Goal: Task Accomplishment & Management: Complete application form

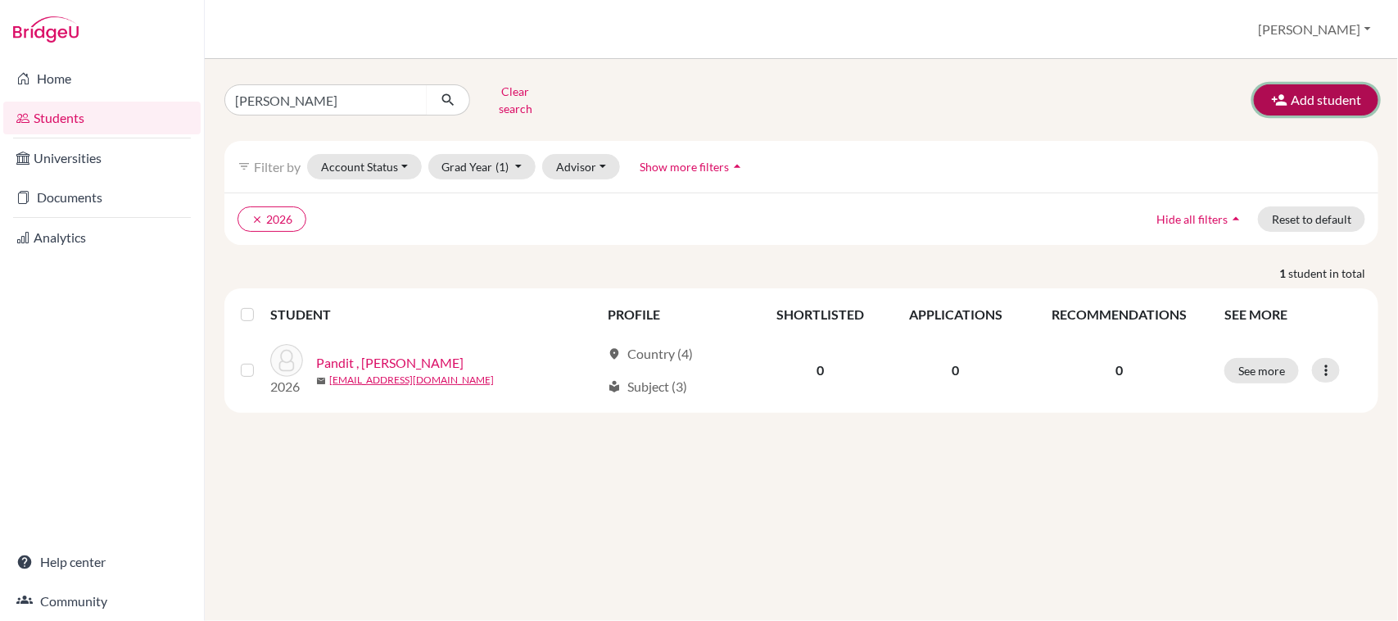
click at [1284, 105] on button "Add student" at bounding box center [1316, 99] width 124 height 31
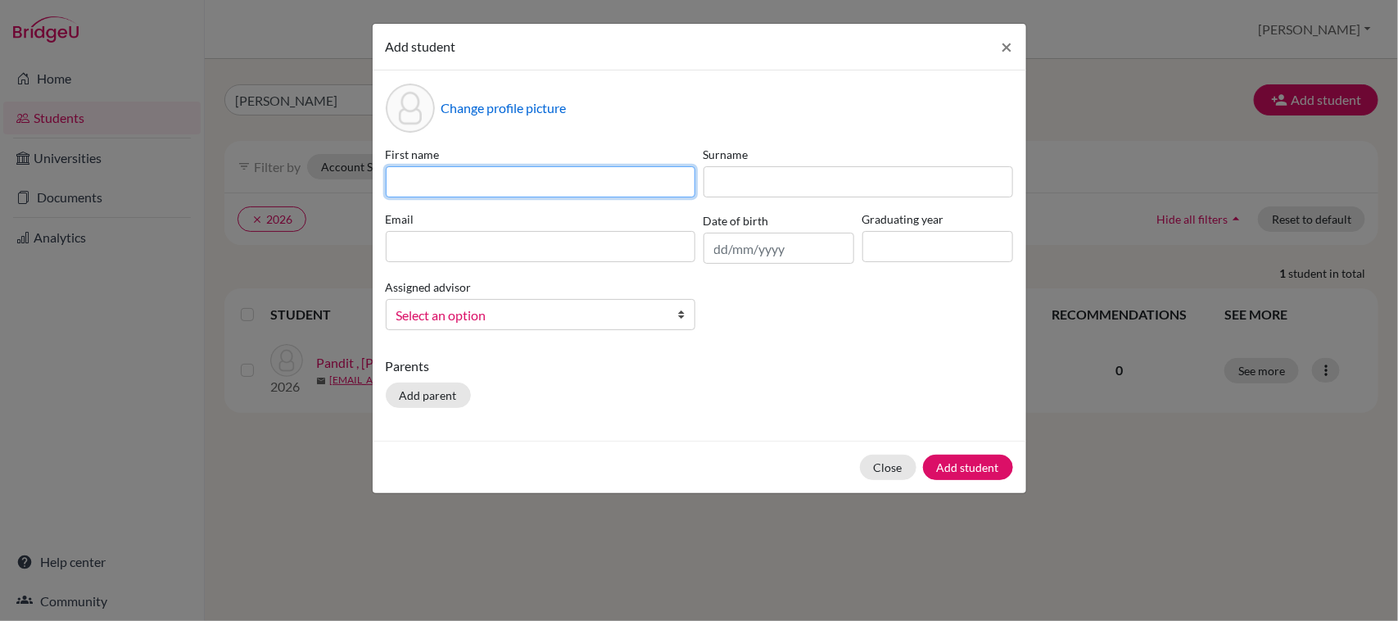
click at [568, 179] on input at bounding box center [541, 181] width 310 height 31
type input "[PERSON_NAME]"
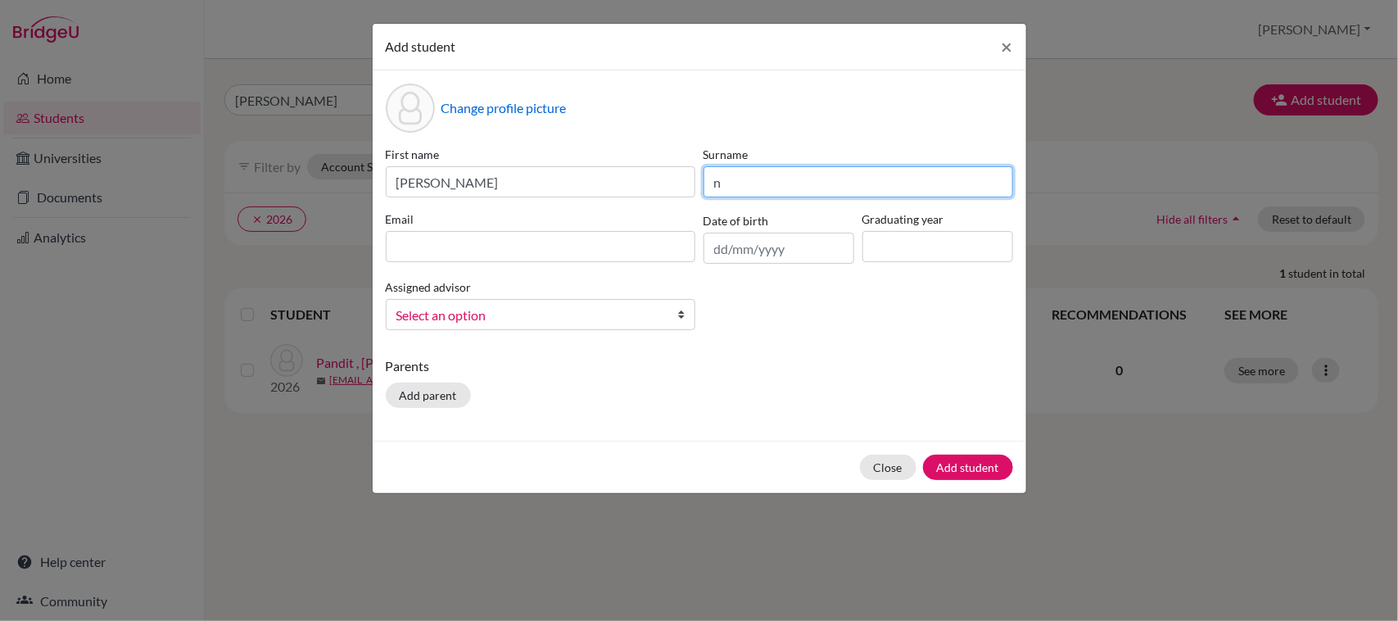
drag, startPoint x: 694, startPoint y: 172, endPoint x: 506, endPoint y: 146, distance: 189.4
click at [532, 152] on div "First name [PERSON_NAME] Surname n Email Date of birth Graduating year Assigned…" at bounding box center [700, 244] width 636 height 197
type input "N"
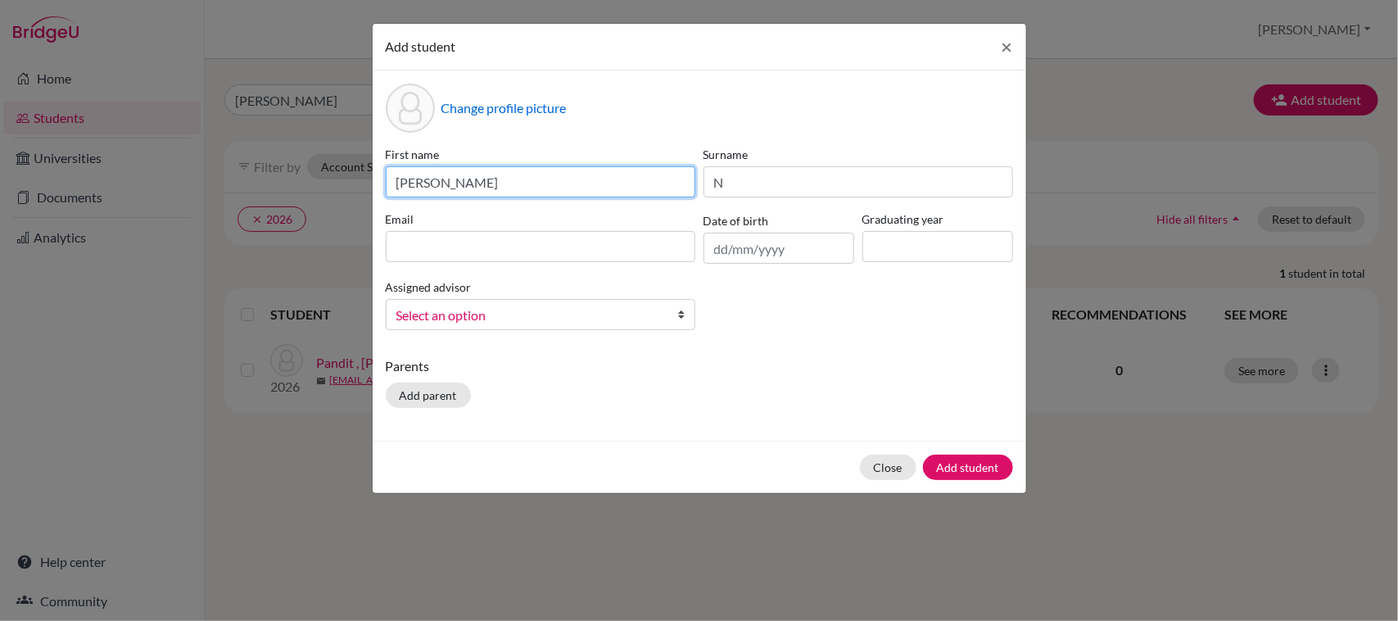
drag, startPoint x: 399, startPoint y: 182, endPoint x: 334, endPoint y: 182, distance: 64.7
click at [342, 182] on div "Add student × Change profile picture First name [PERSON_NAME] Surname N Email D…" at bounding box center [699, 310] width 1398 height 621
type input "[PERSON_NAME]"
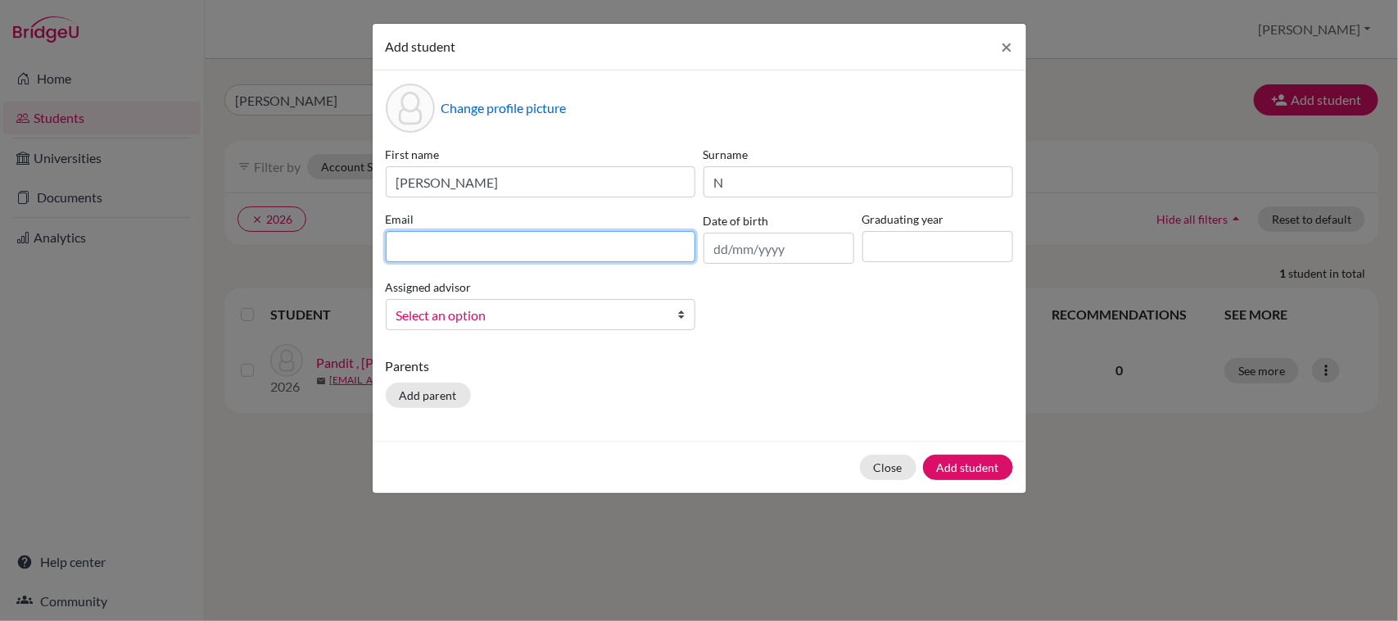
click at [465, 243] on input at bounding box center [541, 246] width 310 height 31
type input "[EMAIL_ADDRESS][DOMAIN_NAME]"
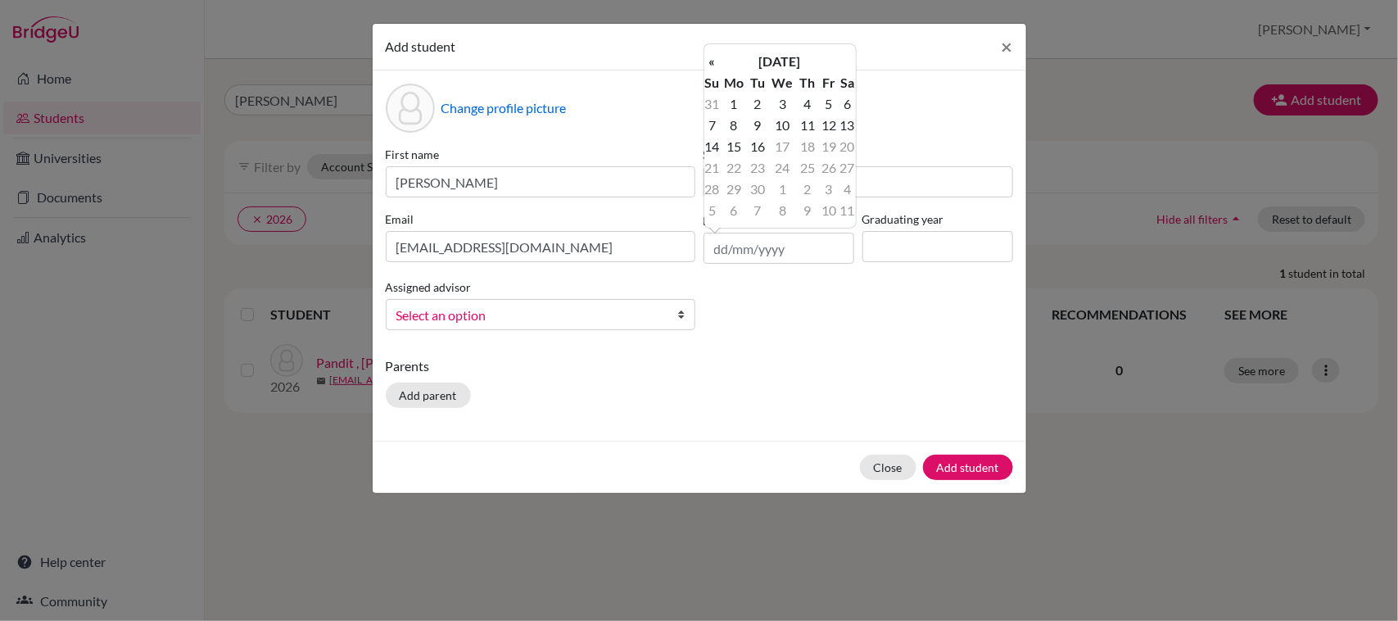
click at [828, 328] on div "First name [PERSON_NAME] Surname N Email [EMAIL_ADDRESS][DOMAIN_NAME] Date of b…" at bounding box center [700, 244] width 636 height 197
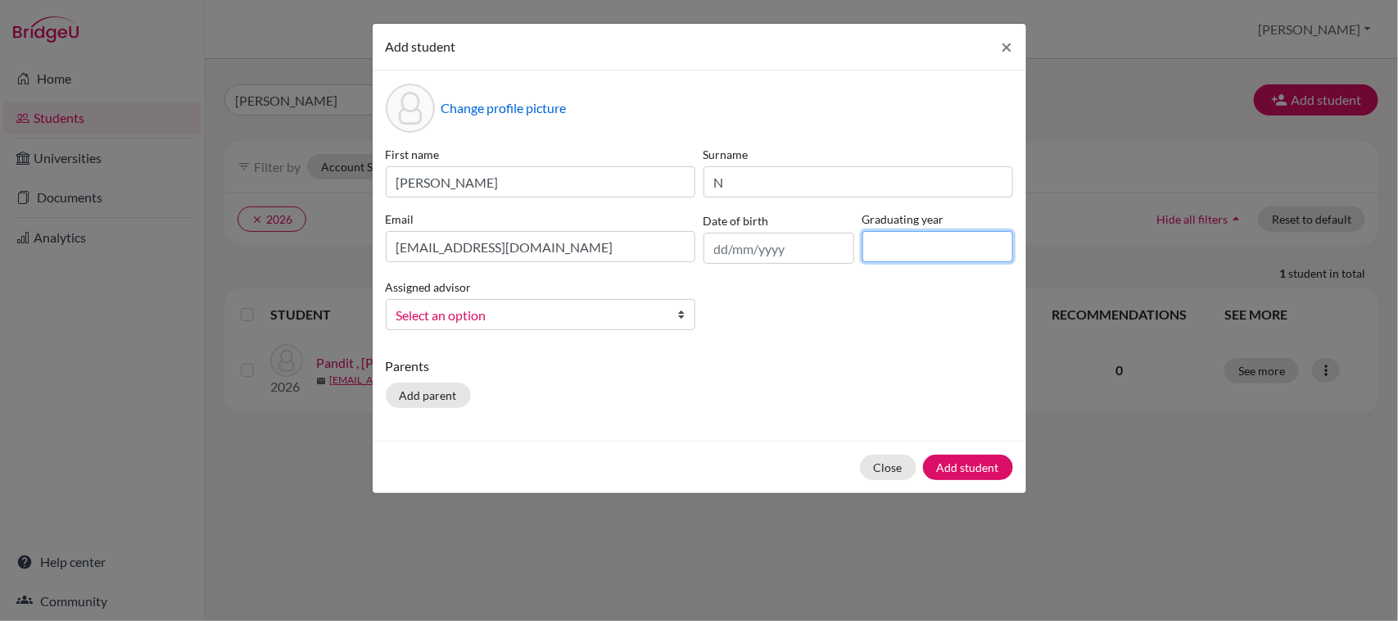
click at [894, 251] on input at bounding box center [937, 246] width 151 height 31
click at [938, 244] on input at bounding box center [937, 246] width 151 height 31
type input "2026"
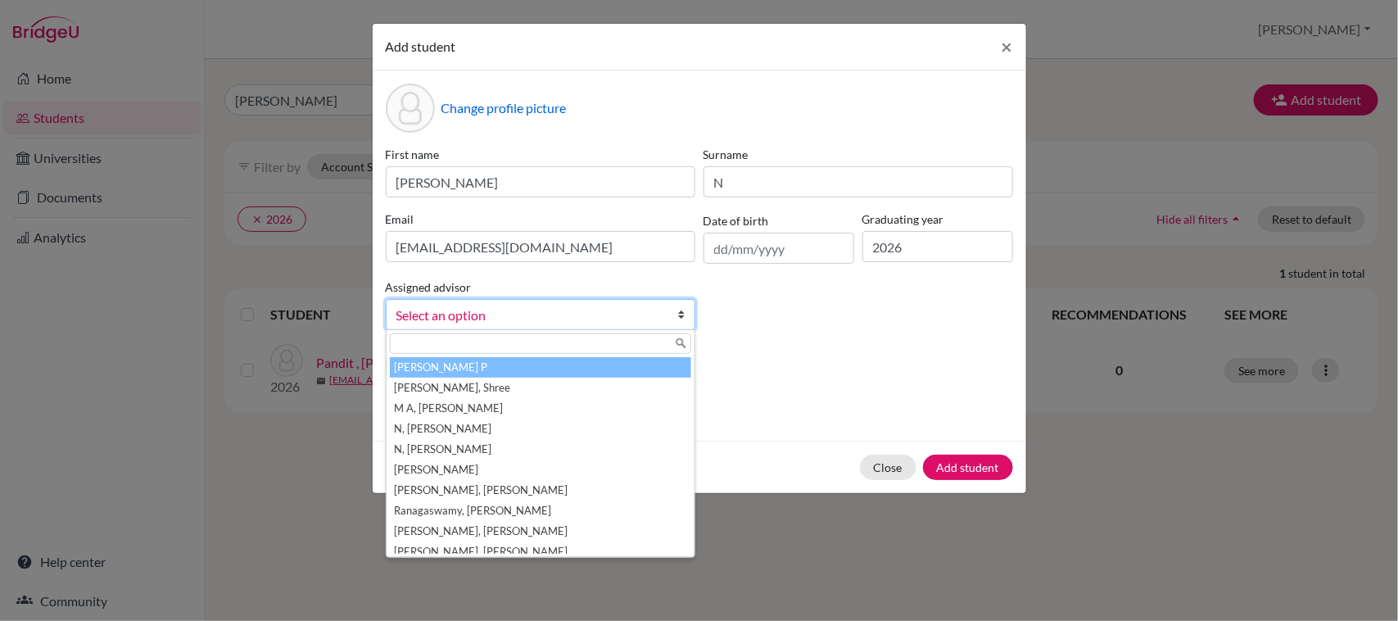
click at [502, 308] on span "Select an option" at bounding box center [529, 315] width 267 height 21
click at [778, 346] on div "Change profile picture First name [PERSON_NAME] Surname N Email [EMAIL_ADDRESS]…" at bounding box center [700, 255] width 654 height 370
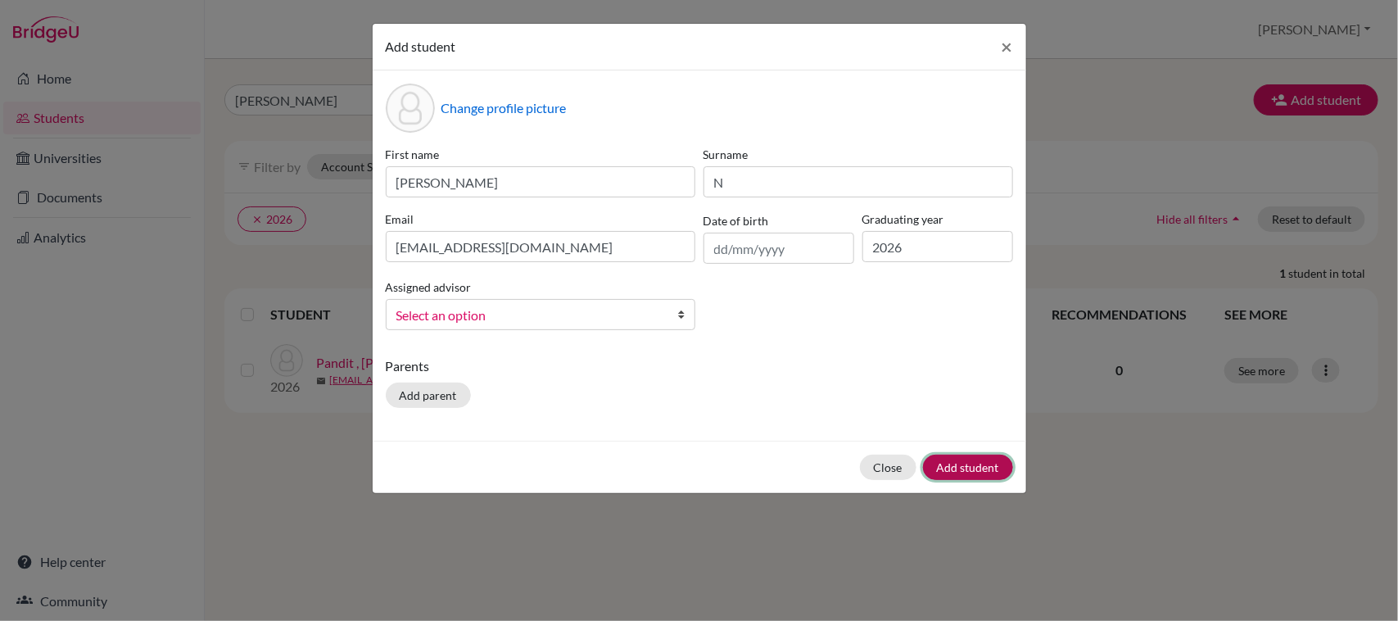
click at [969, 476] on button "Add student" at bounding box center [968, 467] width 90 height 25
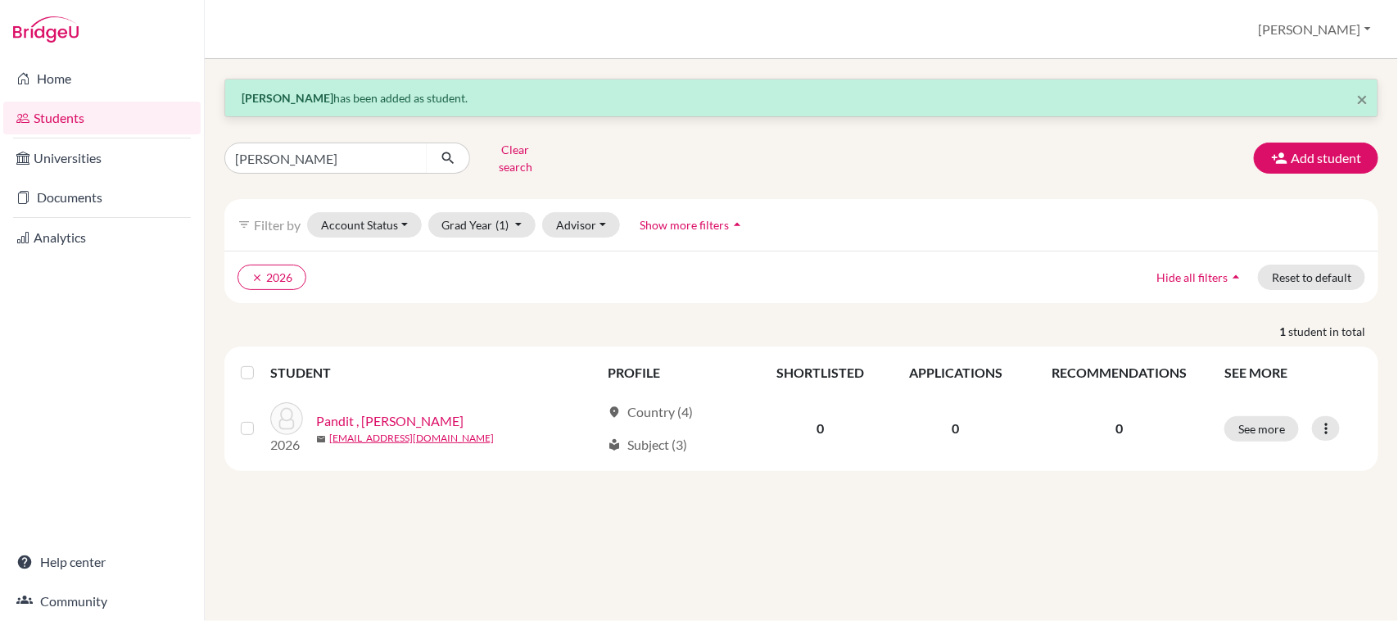
click at [55, 116] on link "Students" at bounding box center [101, 118] width 197 height 33
